Goal: Information Seeking & Learning: Learn about a topic

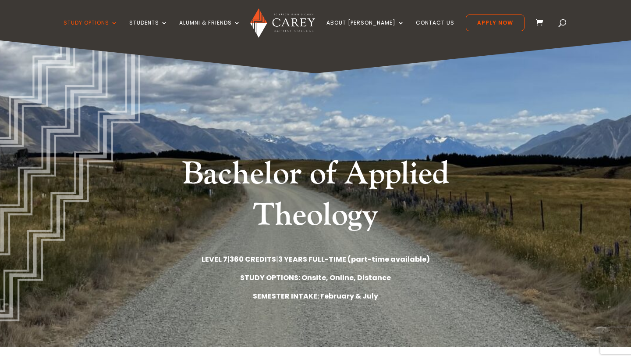
click at [562, 213] on div "Bachelor of Applied Theology LEVEL 7 | 360 CREDITS | 3 YEARS FULL-TIME (part-ti…" at bounding box center [315, 193] width 631 height 306
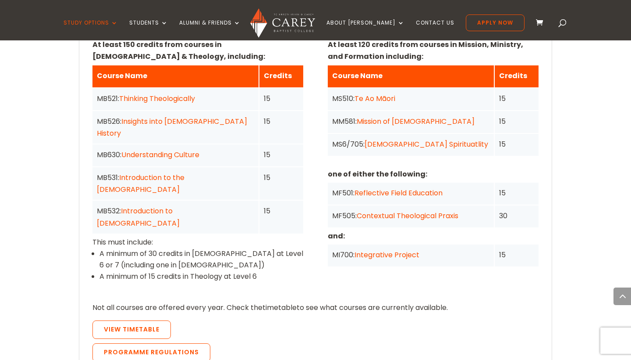
scroll to position [730, 0]
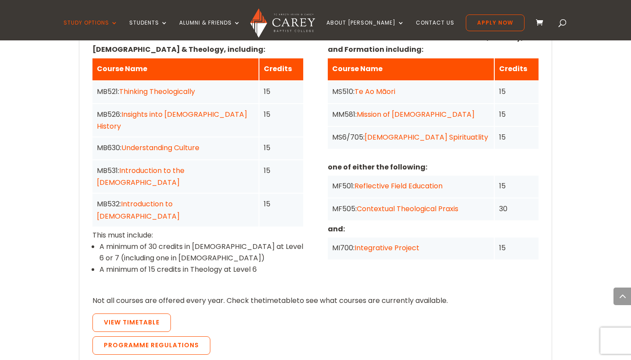
click at [349, 85] on div "MS510: Te Ao Māori" at bounding box center [410, 91] width 157 height 12
click at [130, 317] on span "View Timetable" at bounding box center [132, 321] width 56 height 9
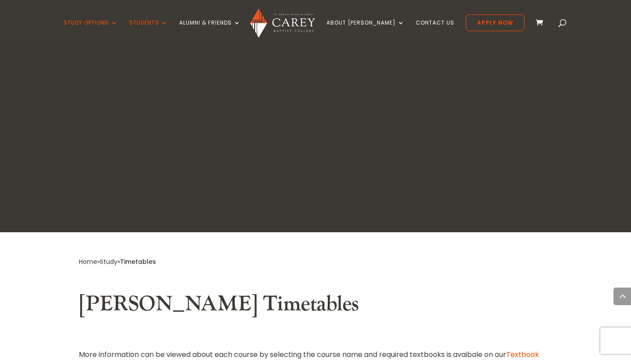
scroll to position [2128, 0]
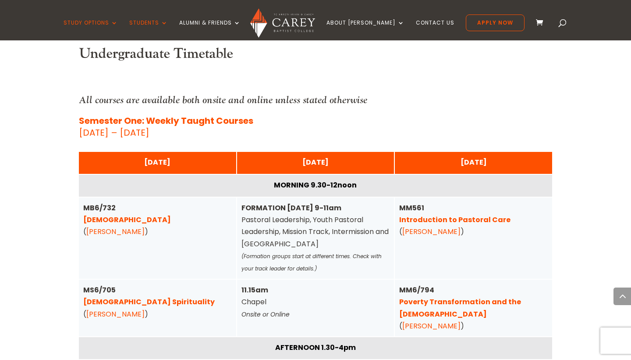
click at [610, 159] on div "Home » Study » Timetables Carey Timetables More information can be viewed about…" at bounding box center [315, 124] width 631 height 4040
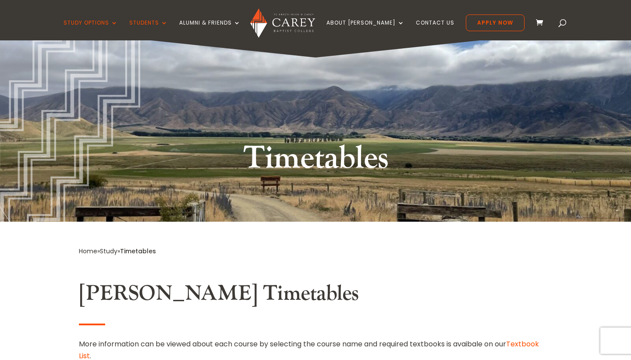
scroll to position [14, 0]
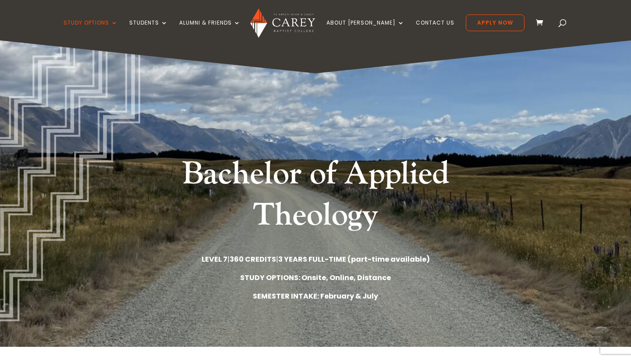
click at [563, 25] on span at bounding box center [563, 25] width 0 height 0
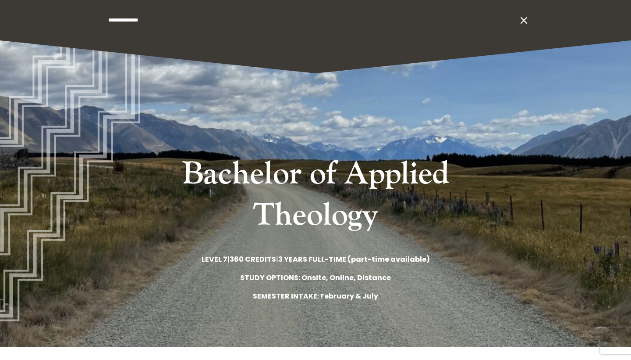
type input "**********"
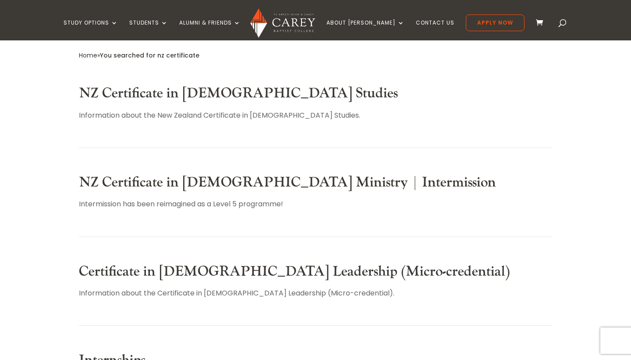
scroll to position [228, 0]
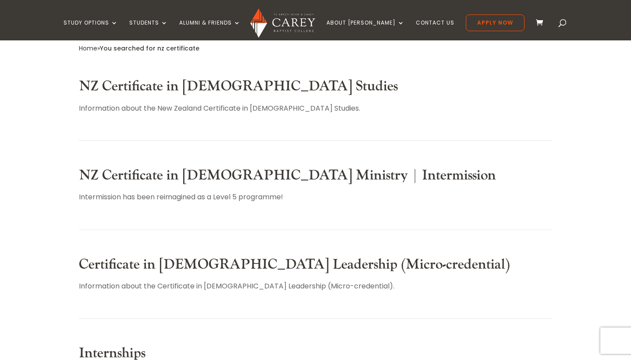
click at [218, 88] on link "NZ Certificate in [DEMOGRAPHIC_DATA] Studies" at bounding box center [238, 86] width 319 height 18
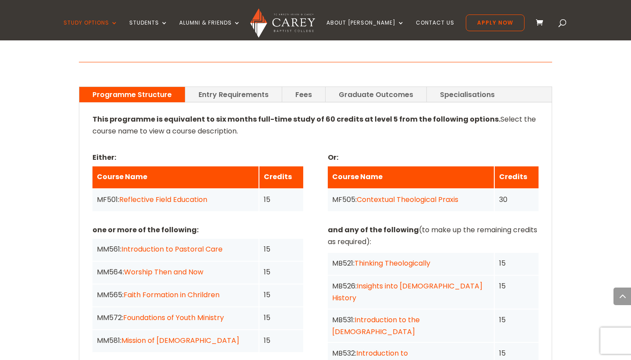
scroll to position [641, 0]
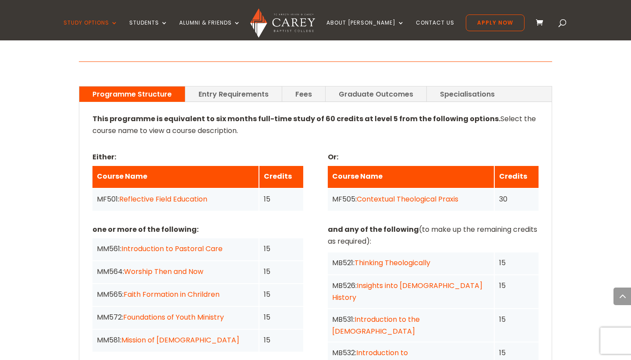
click at [174, 194] on link "Reflective Field Education" at bounding box center [163, 199] width 88 height 10
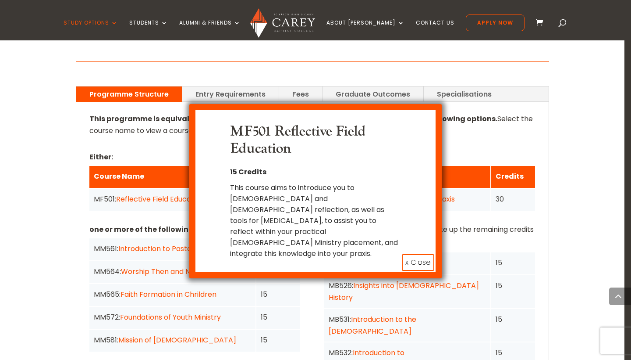
click at [422, 254] on button "x Close" at bounding box center [418, 262] width 32 height 17
